Goal: Book appointment/travel/reservation

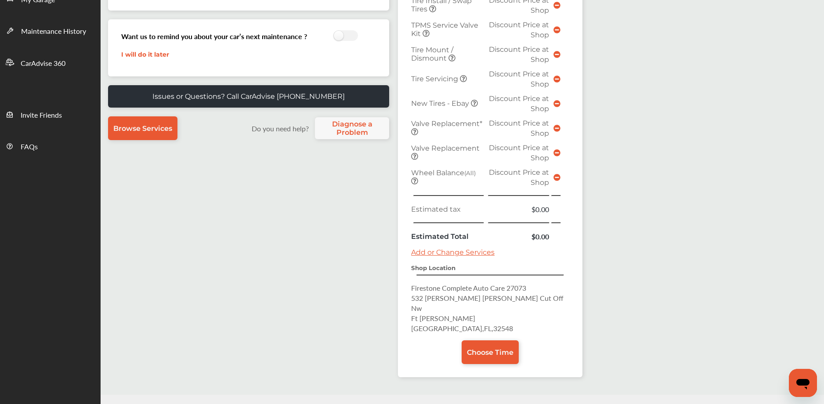
scroll to position [216, 0]
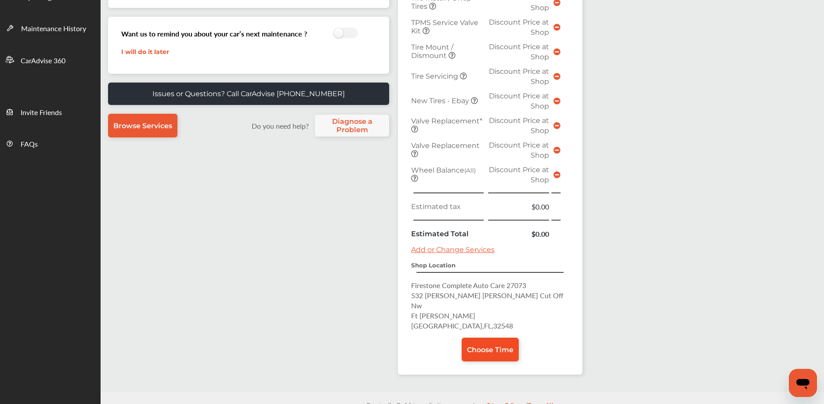
click at [490, 346] on span "Choose Time" at bounding box center [490, 350] width 47 height 8
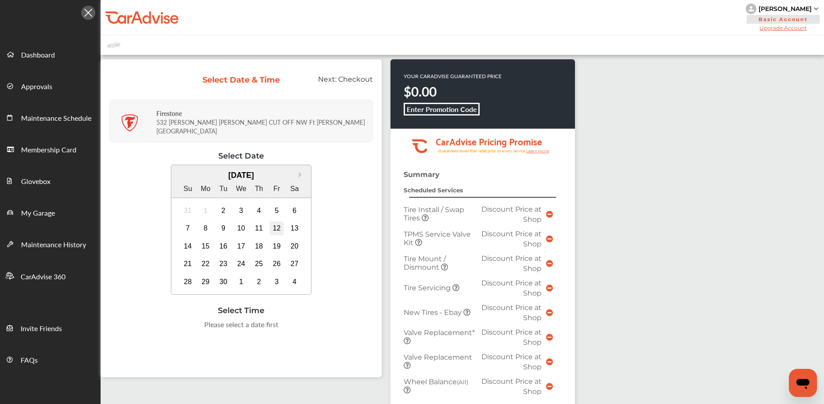
click at [280, 225] on div "12" at bounding box center [277, 228] width 14 height 14
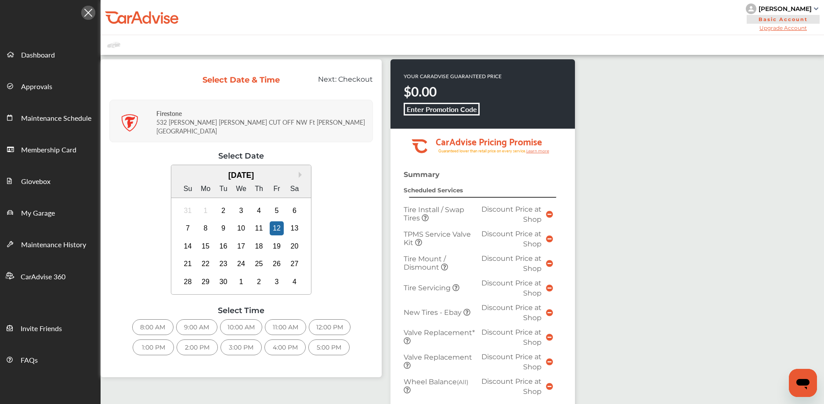
click at [204, 320] on div "9:00 AM" at bounding box center [196, 327] width 41 height 16
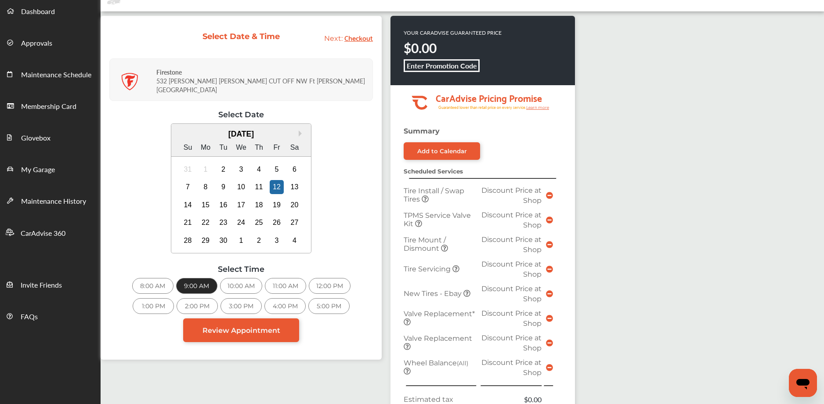
scroll to position [294, 0]
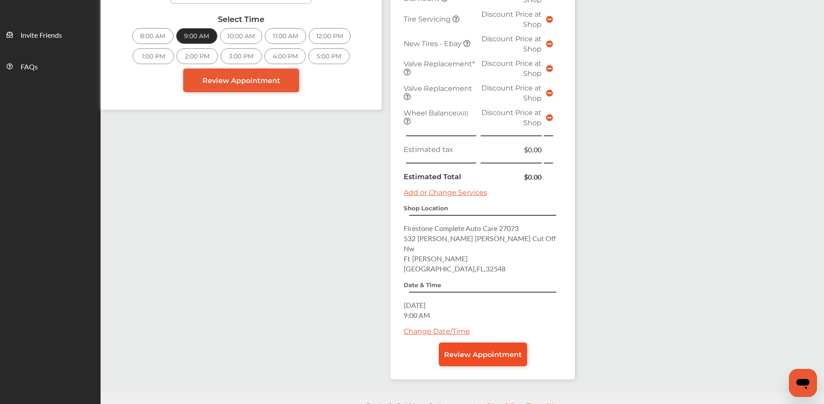
click at [485, 351] on span "Review Appointment" at bounding box center [483, 355] width 78 height 8
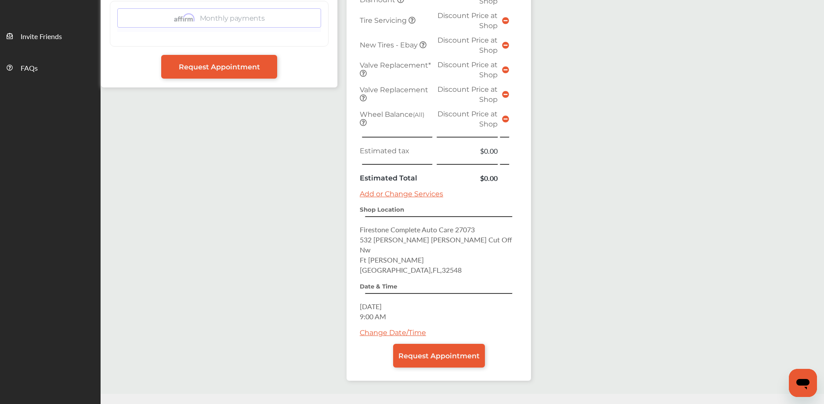
scroll to position [294, 0]
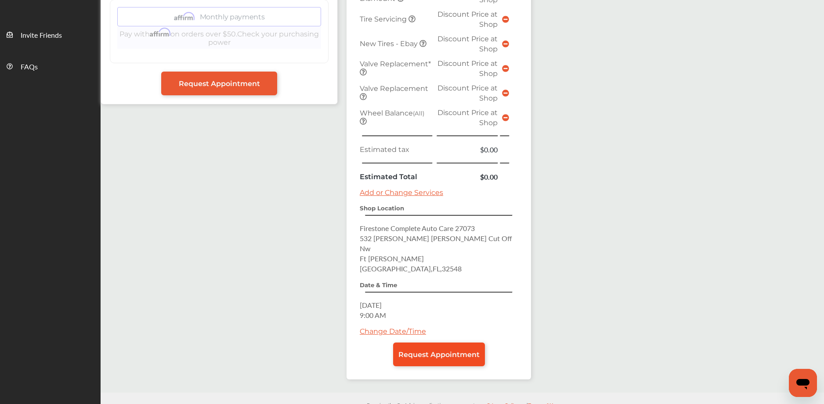
click at [444, 351] on span "Request Appointment" at bounding box center [439, 355] width 81 height 8
